Goal: Check status

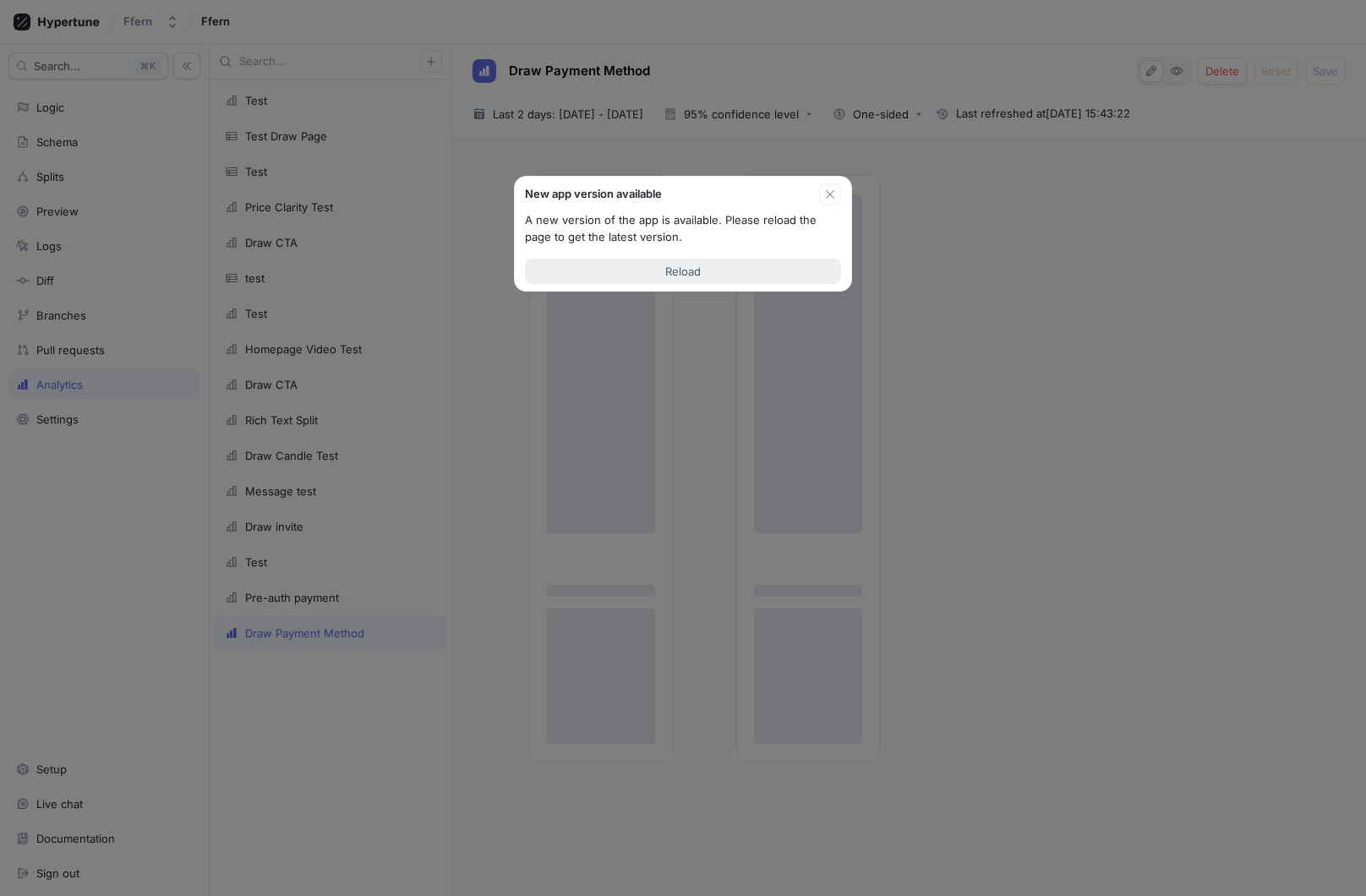
click at [655, 275] on button "Reload" at bounding box center [683, 271] width 316 height 25
